Goal: Task Accomplishment & Management: Complete application form

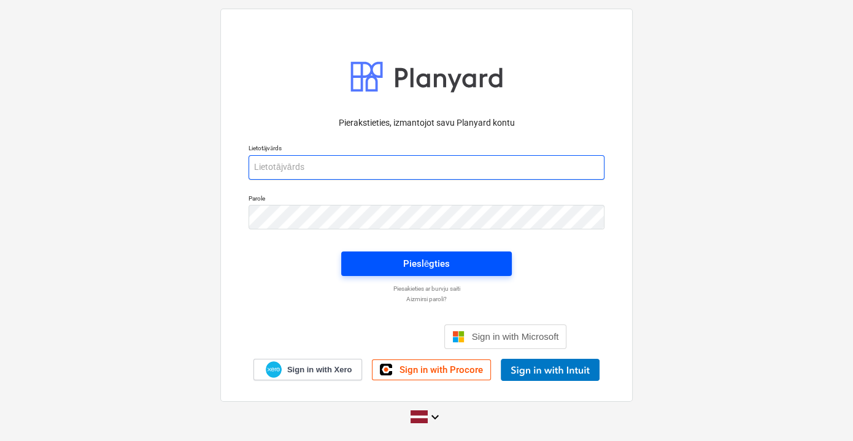
type input "[PERSON_NAME][EMAIL_ADDRESS][DOMAIN_NAME]"
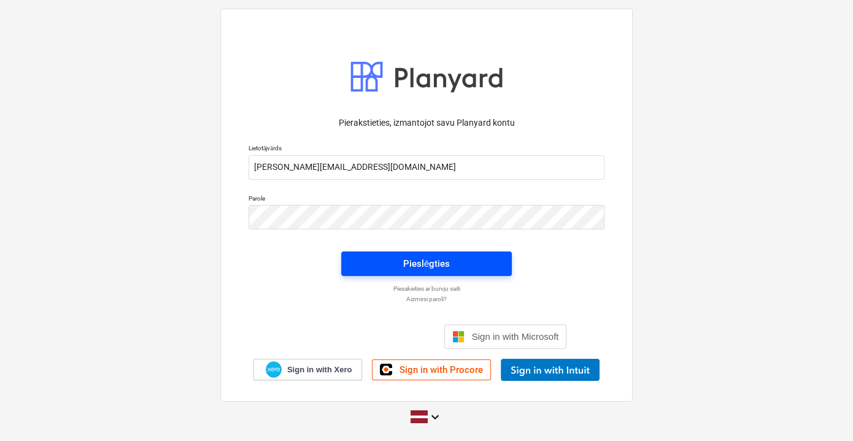
click at [448, 263] on div "Pieslēgties" at bounding box center [426, 264] width 47 height 16
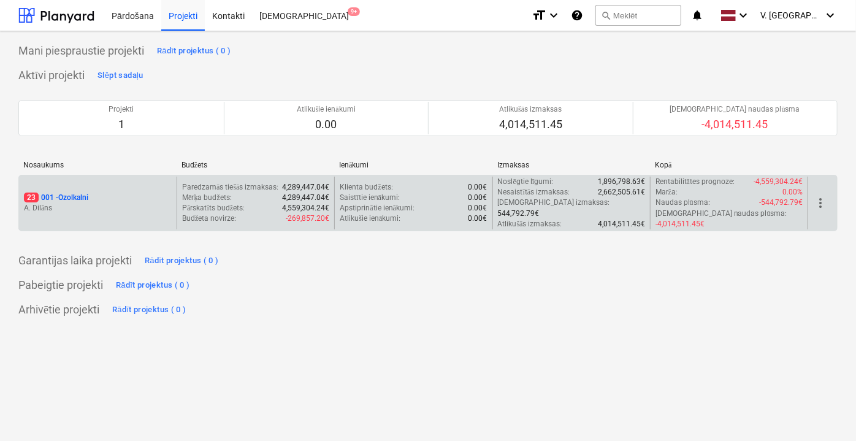
click at [144, 203] on p "A. Dilāns" at bounding box center [98, 208] width 148 height 10
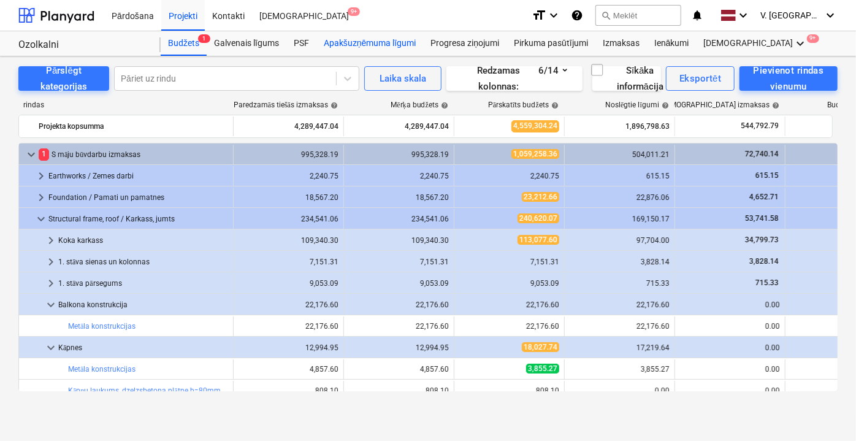
click at [378, 42] on div "Apakšuzņēmuma līgumi" at bounding box center [369, 43] width 107 height 25
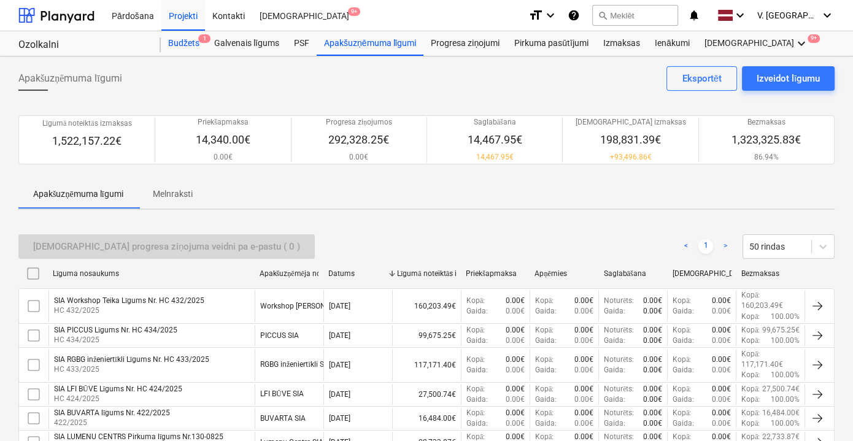
click at [183, 47] on div "Budžets 1" at bounding box center [184, 43] width 46 height 25
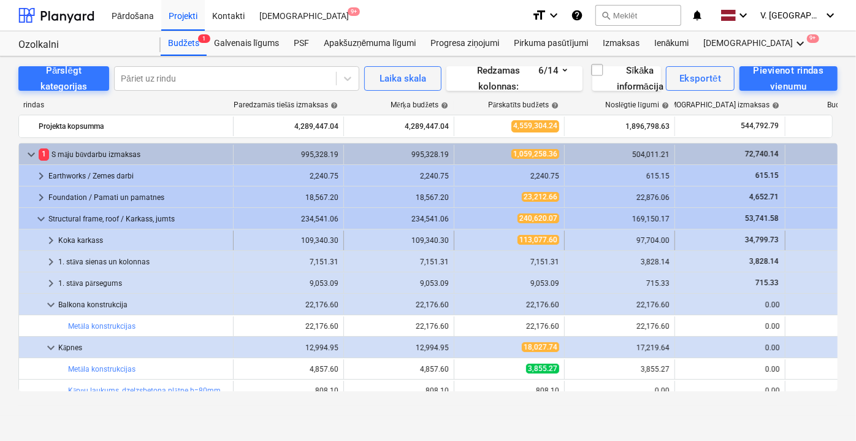
click at [44, 240] on span "keyboard_arrow_right" at bounding box center [51, 240] width 15 height 15
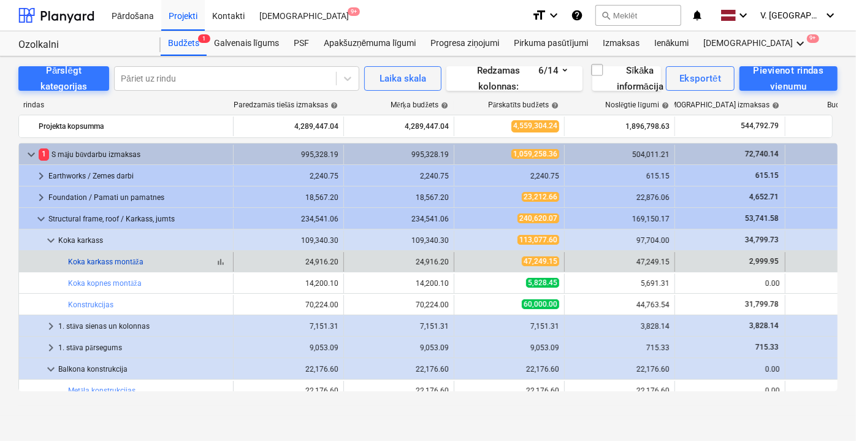
click at [98, 262] on link "Koka karkass montāža" at bounding box center [105, 262] width 75 height 9
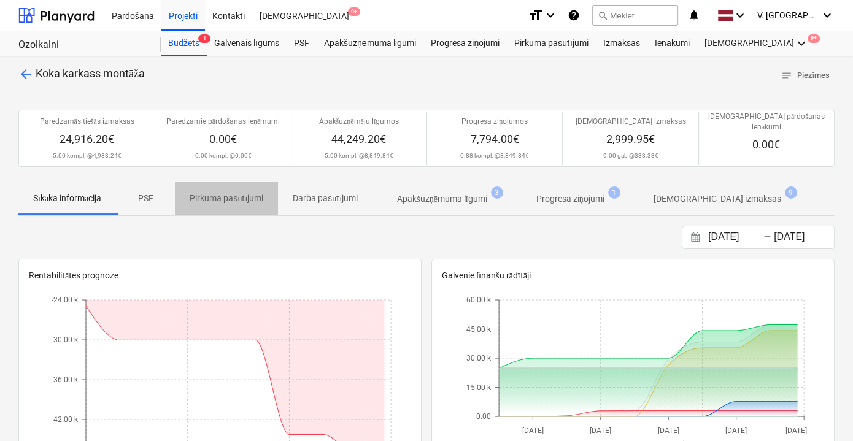
click at [228, 192] on p "Pirkuma pasūtījumi" at bounding box center [227, 198] width 74 height 13
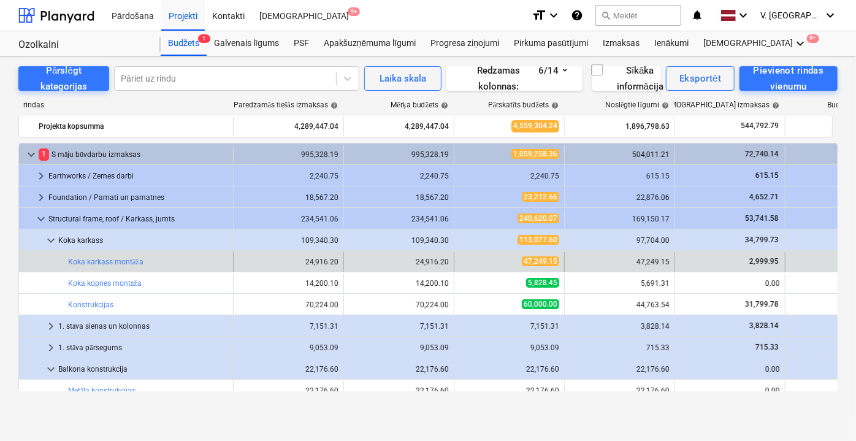
click at [164, 265] on div "bar_chart Koka karkass montāža" at bounding box center [148, 262] width 160 height 20
click at [142, 261] on div "bar_chart Koka karkass montāža" at bounding box center [148, 262] width 160 height 9
click at [137, 262] on link "Koka karkass montāža" at bounding box center [105, 262] width 75 height 9
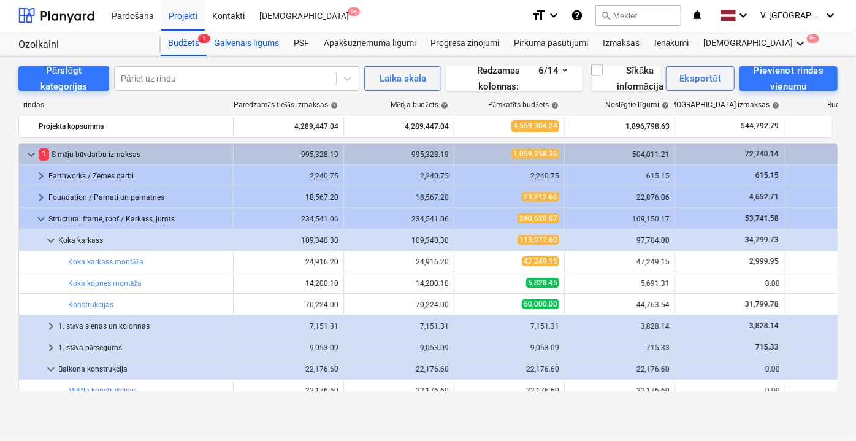
click at [275, 42] on div "Galvenais līgums" at bounding box center [247, 43] width 80 height 25
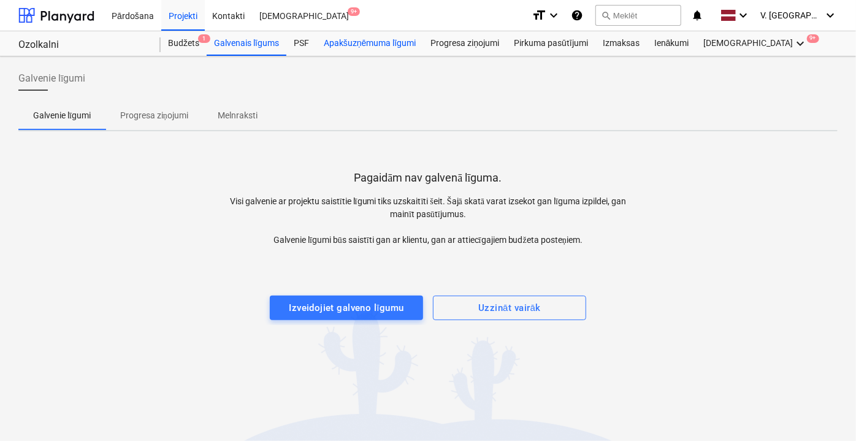
click at [342, 39] on div "Apakšuzņēmuma līgumi" at bounding box center [369, 43] width 107 height 25
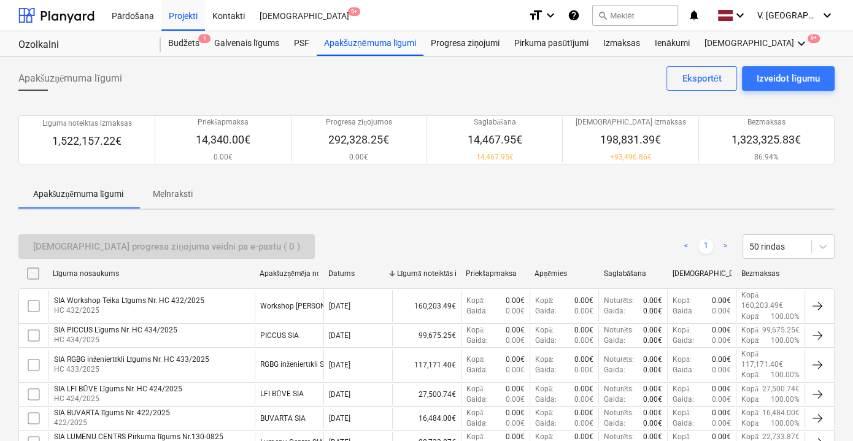
scroll to position [111, 0]
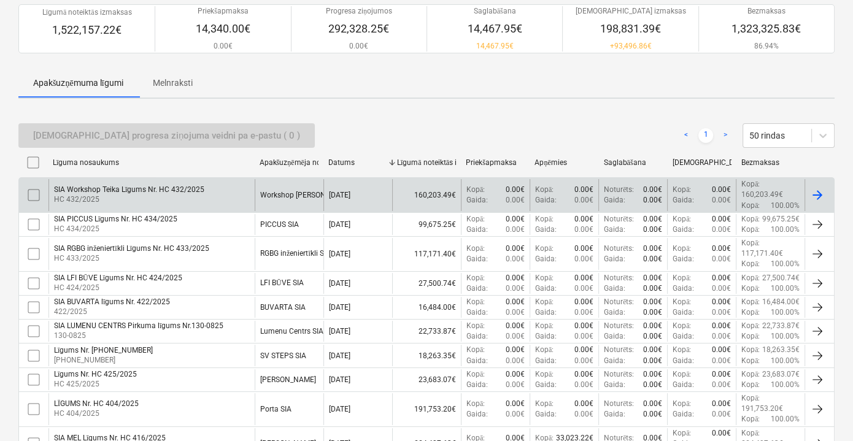
click at [207, 199] on div "SIA Workshop Teika Līgums Nr. HC 432/2025 HC 432/2025" at bounding box center [151, 194] width 206 height 31
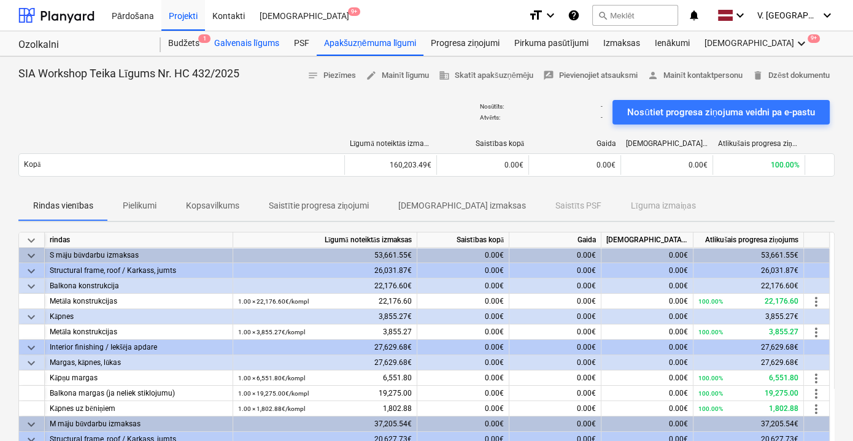
click at [272, 48] on div "Galvenais līgums" at bounding box center [247, 43] width 80 height 25
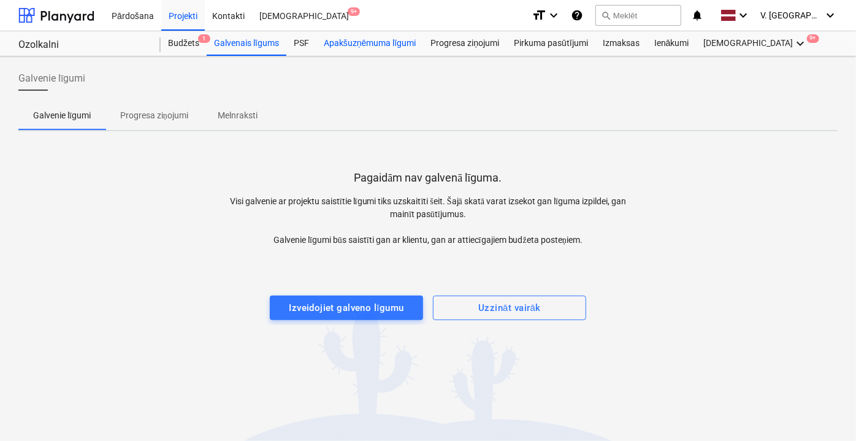
click at [343, 40] on div "Apakšuzņēmuma līgumi" at bounding box center [369, 43] width 107 height 25
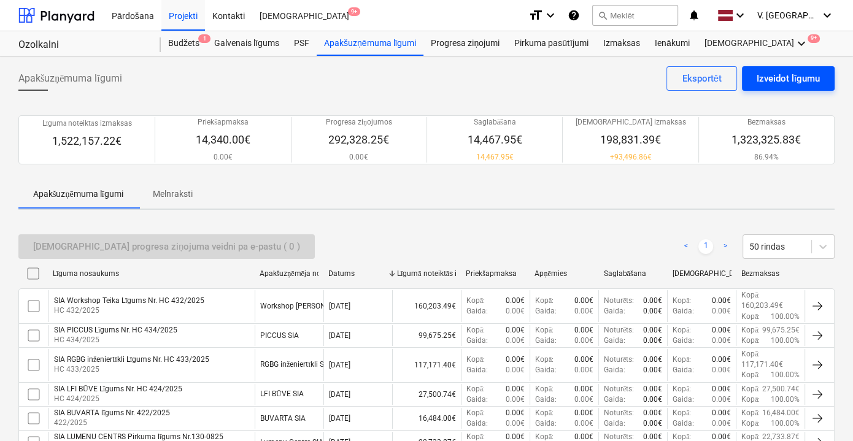
click at [774, 76] on div "Izveidot līgumu" at bounding box center [787, 79] width 63 height 16
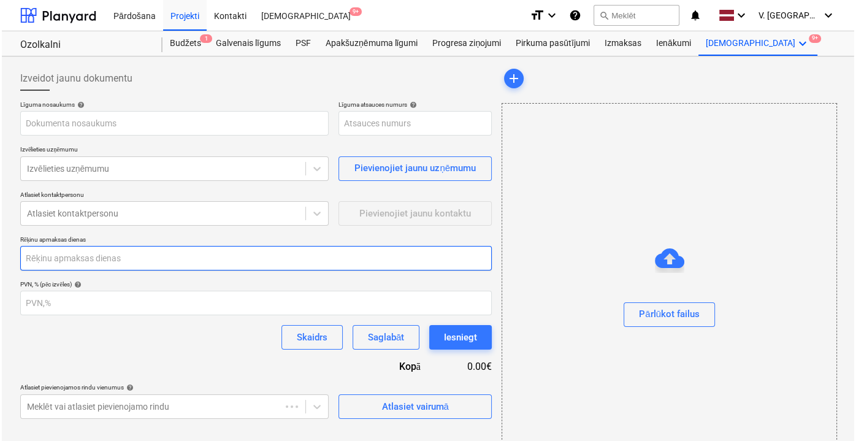
scroll to position [44, 0]
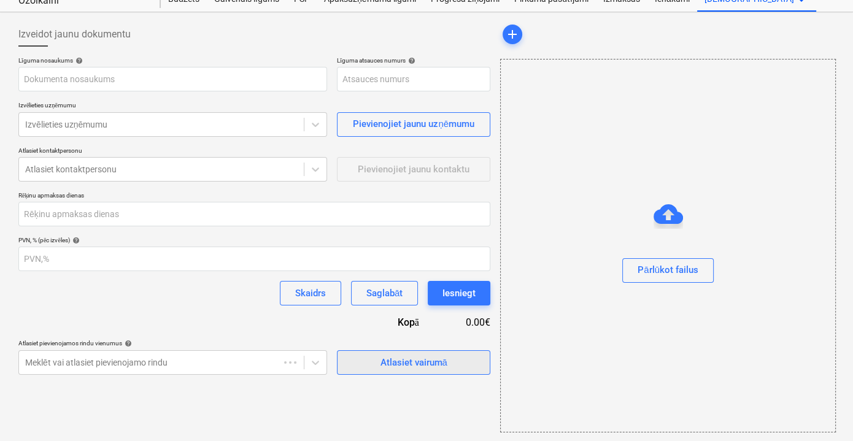
click at [440, 370] on button "Atlasiet vairumā" at bounding box center [413, 362] width 153 height 25
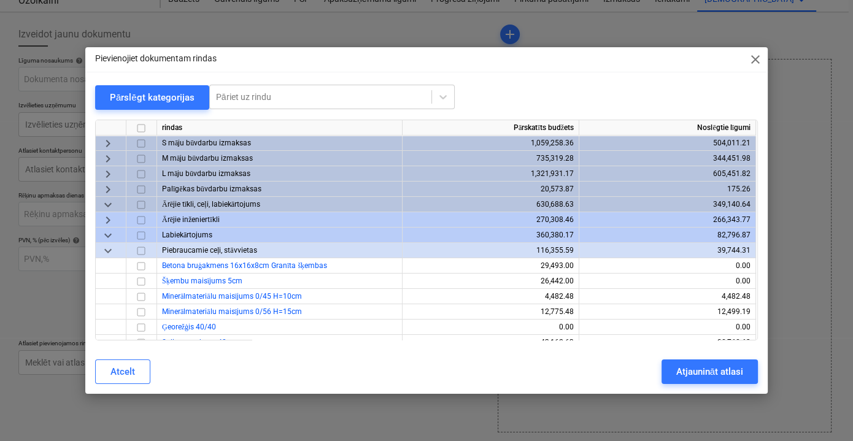
type input "001-SO-031"
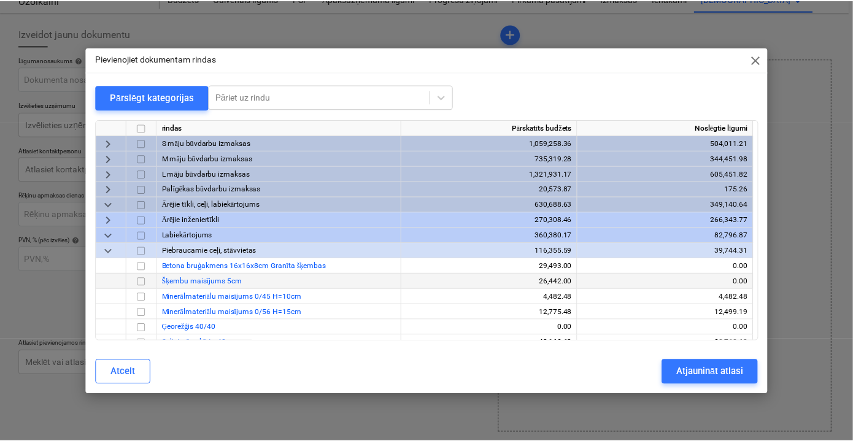
scroll to position [55, 0]
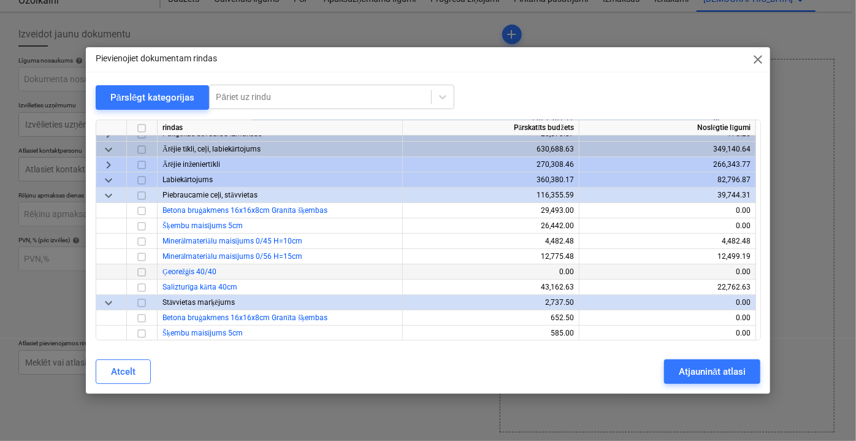
click at [153, 269] on div at bounding box center [142, 271] width 31 height 15
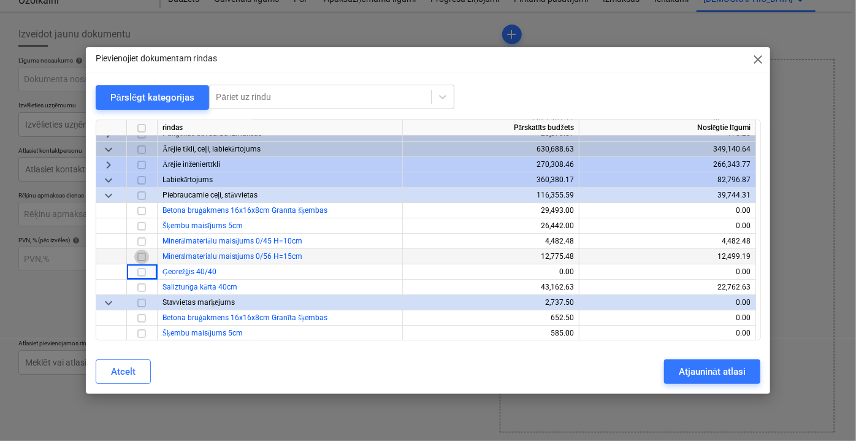
click at [142, 256] on input "checkbox" at bounding box center [141, 256] width 15 height 15
click at [680, 366] on div "Atjaunināt atlasi" at bounding box center [712, 372] width 67 height 16
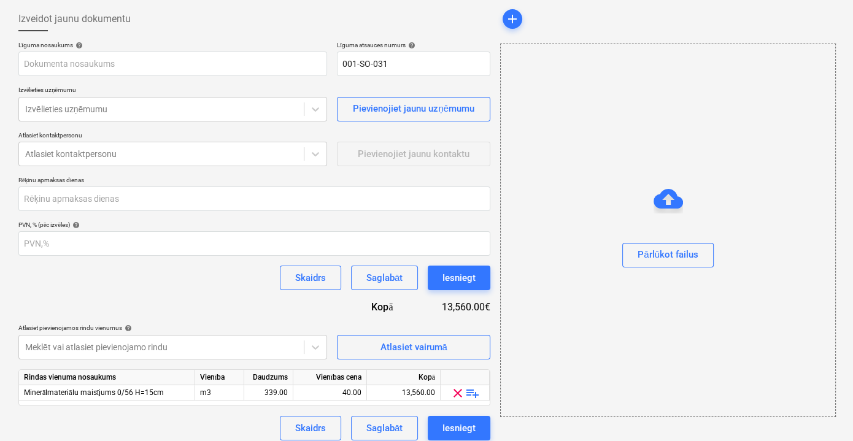
scroll to position [68, 0]
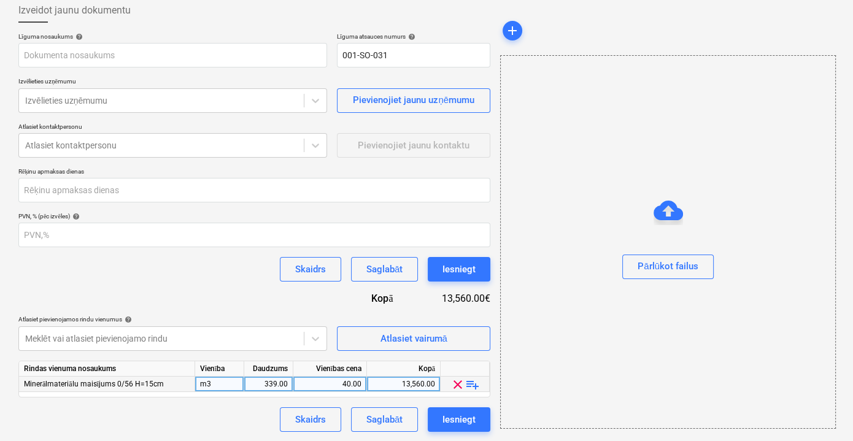
click at [459, 384] on span "clear" at bounding box center [457, 384] width 15 height 15
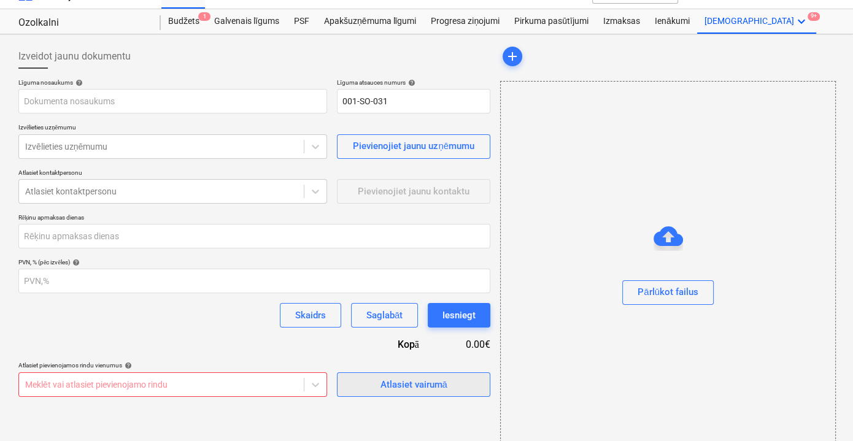
scroll to position [0, 0]
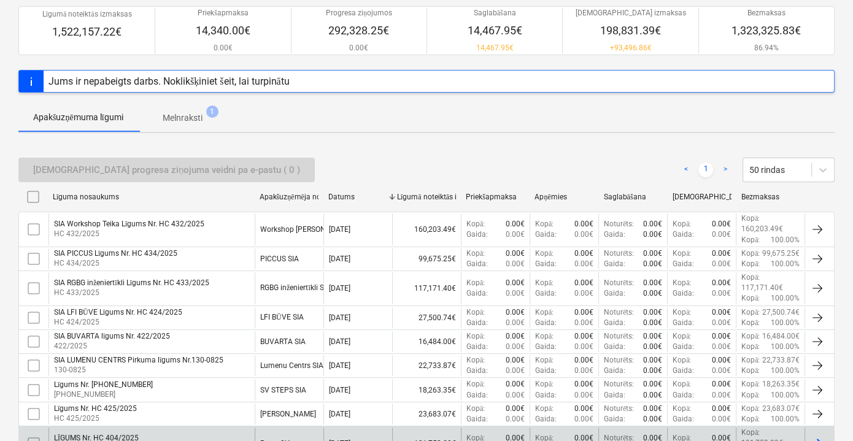
scroll to position [107, 0]
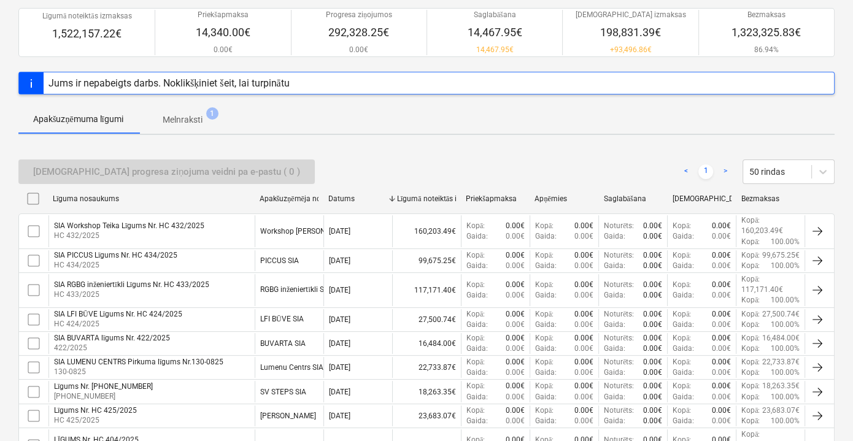
click at [202, 124] on p "Melnraksti" at bounding box center [183, 119] width 40 height 13
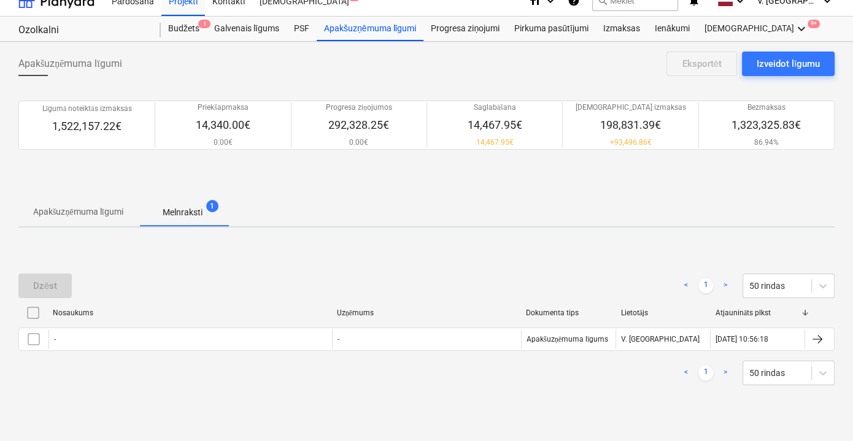
scroll to position [13, 0]
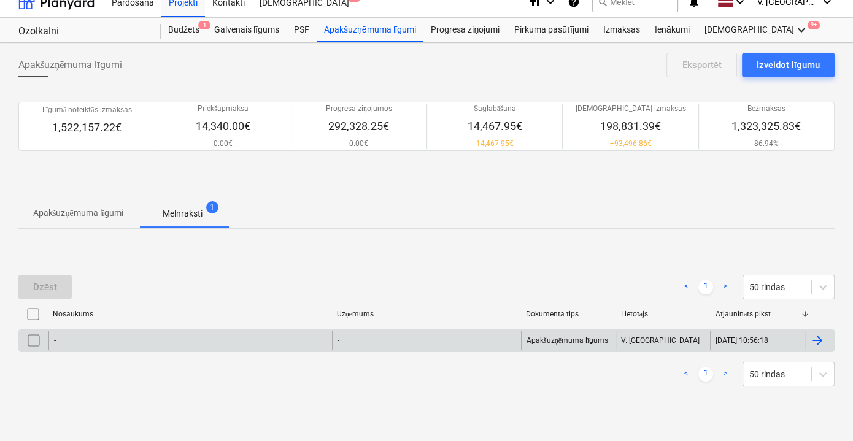
click at [421, 343] on div "-" at bounding box center [426, 341] width 189 height 20
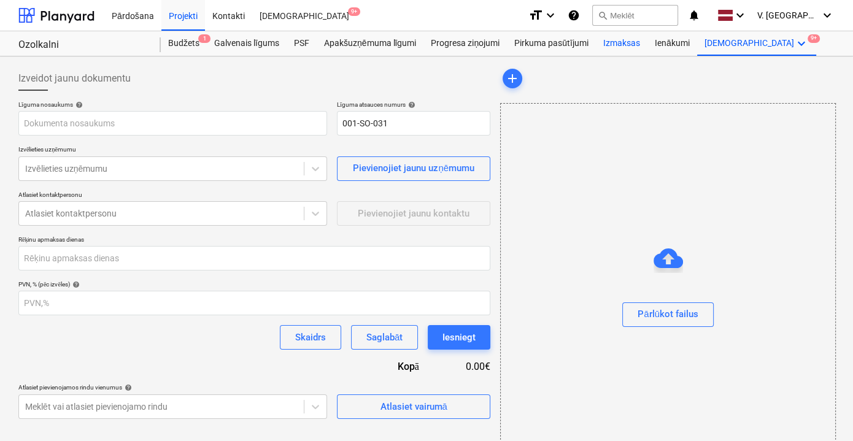
click at [607, 42] on div "Izmaksas" at bounding box center [622, 43] width 52 height 25
